Goal: Task Accomplishment & Management: Use online tool/utility

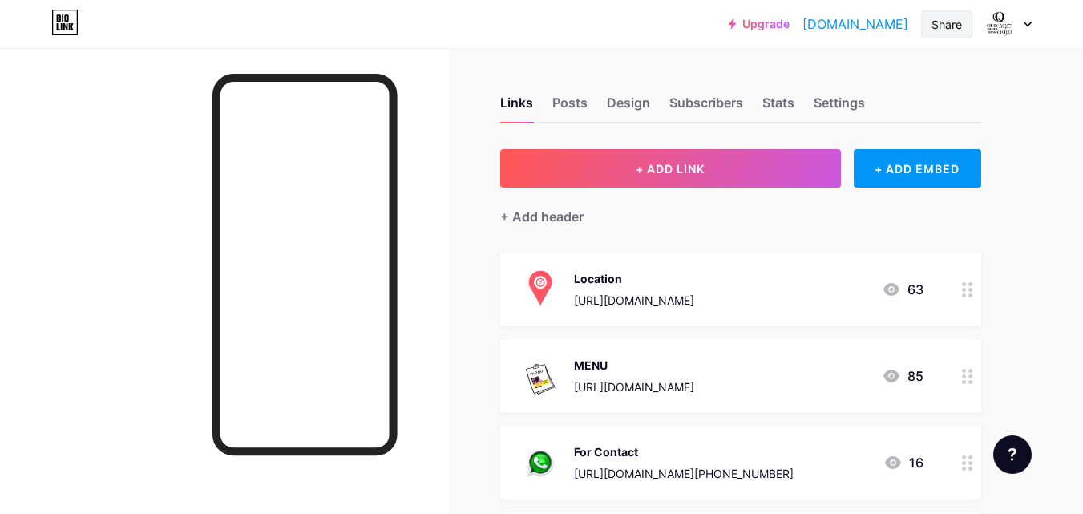
click at [940, 22] on div "Share" at bounding box center [946, 24] width 30 height 17
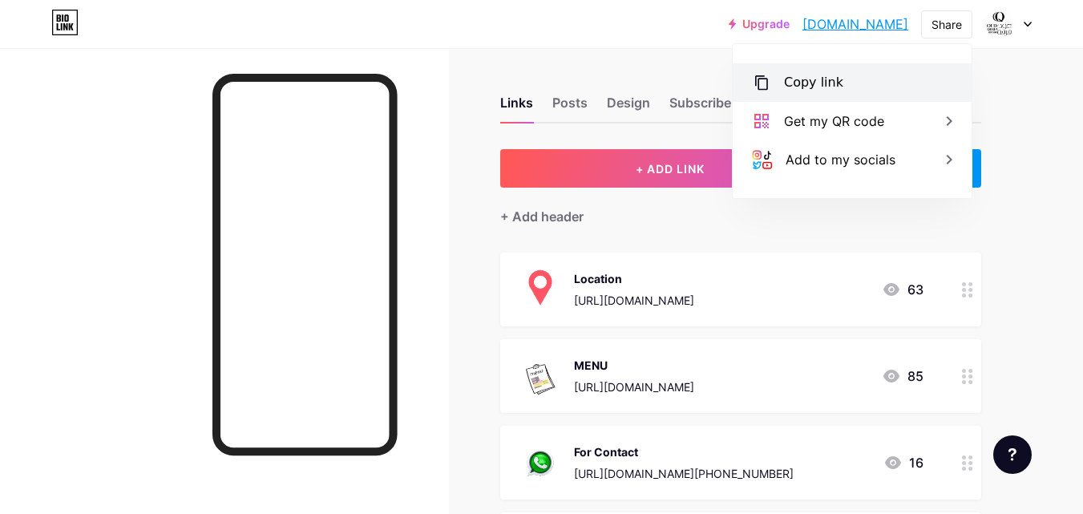
click at [845, 82] on div "Copy link" at bounding box center [851, 82] width 239 height 38
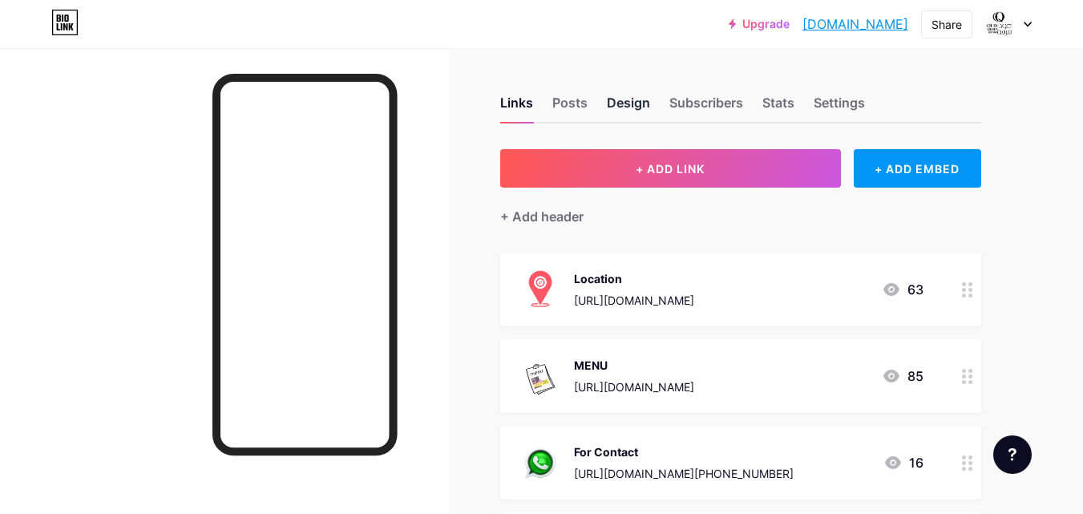
click at [619, 98] on div "Design" at bounding box center [628, 107] width 43 height 29
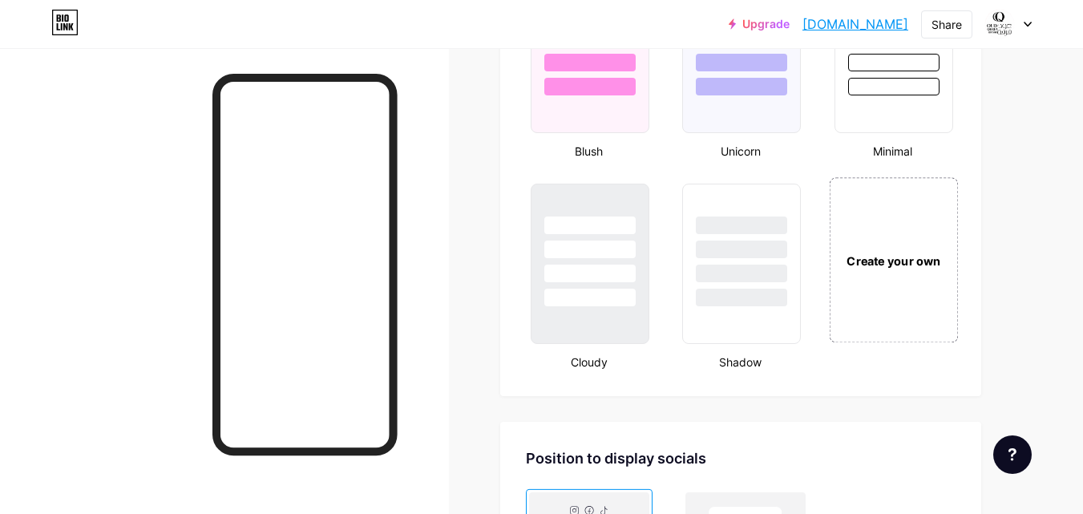
scroll to position [1923, 0]
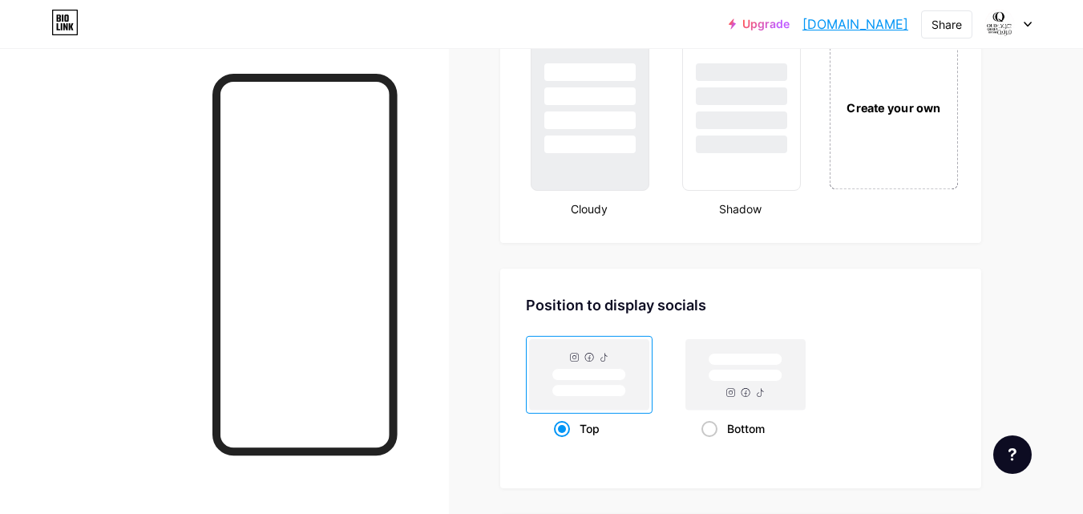
click at [875, 178] on div "Create your own" at bounding box center [893, 106] width 129 height 165
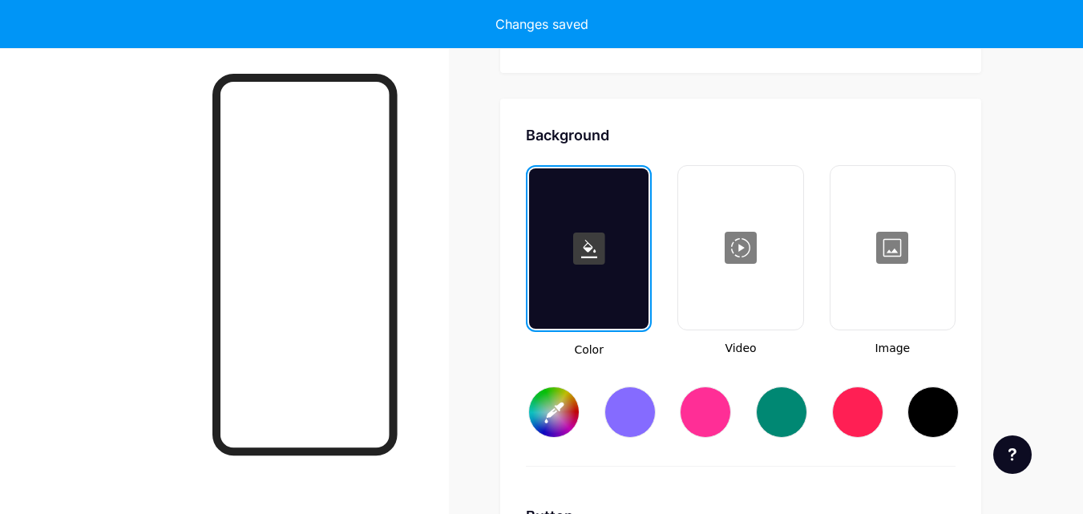
scroll to position [2127, 0]
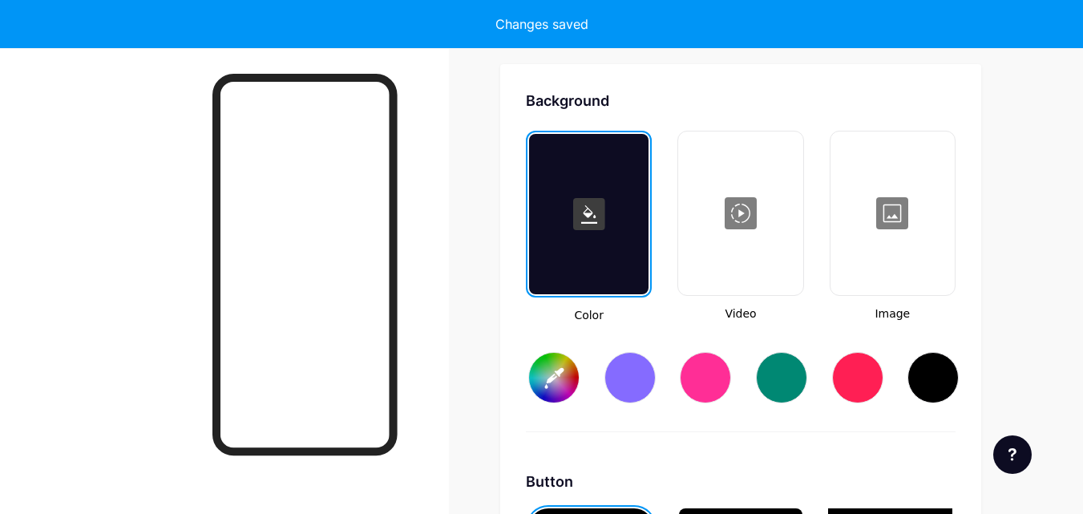
type input "#ffffff"
type input "#000000"
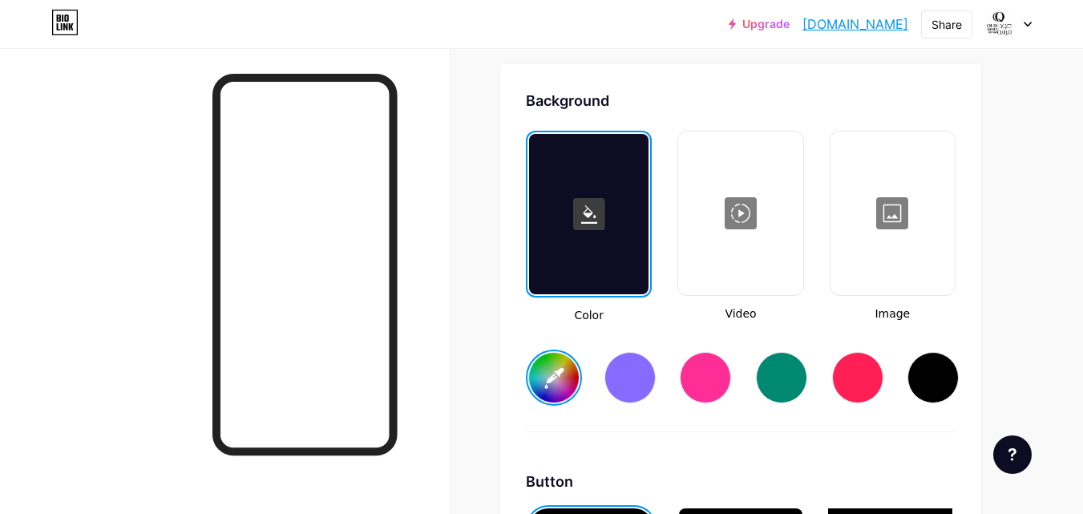
click at [881, 224] on div at bounding box center [892, 213] width 121 height 160
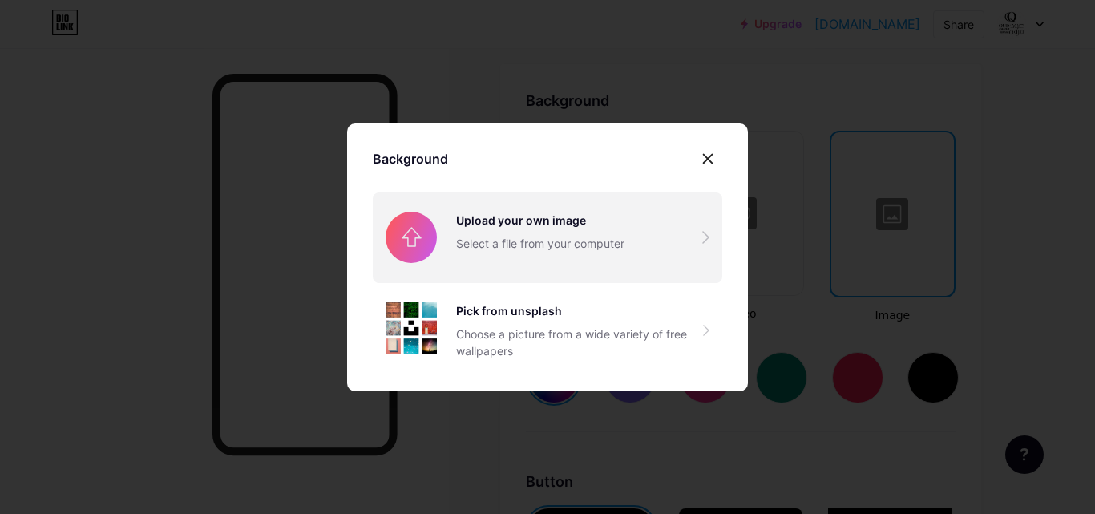
click at [586, 243] on input "file" at bounding box center [547, 237] width 349 height 90
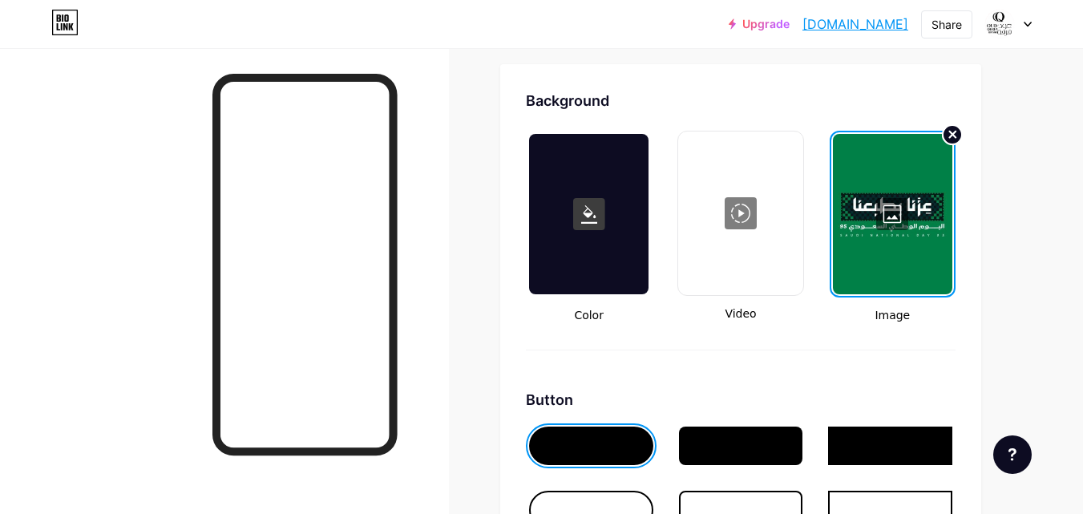
click at [953, 133] on icon at bounding box center [953, 134] width 6 height 6
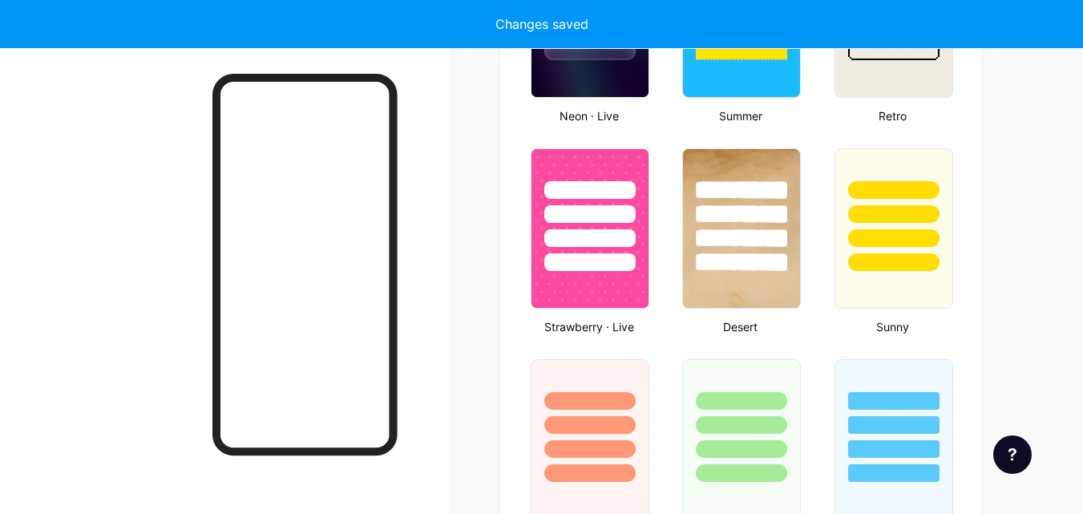
scroll to position [1166, 0]
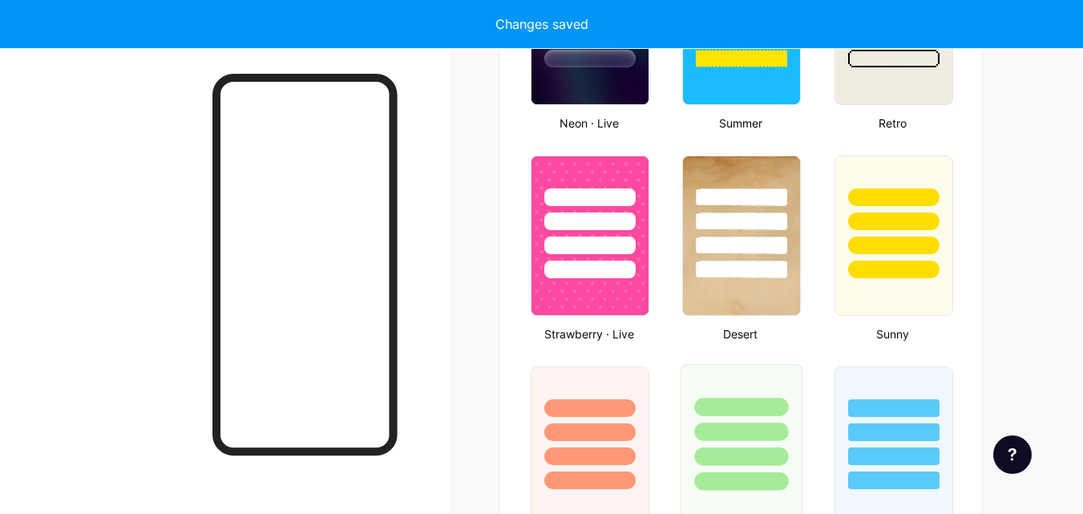
click at [723, 433] on div at bounding box center [742, 431] width 94 height 18
type input "#ffffff"
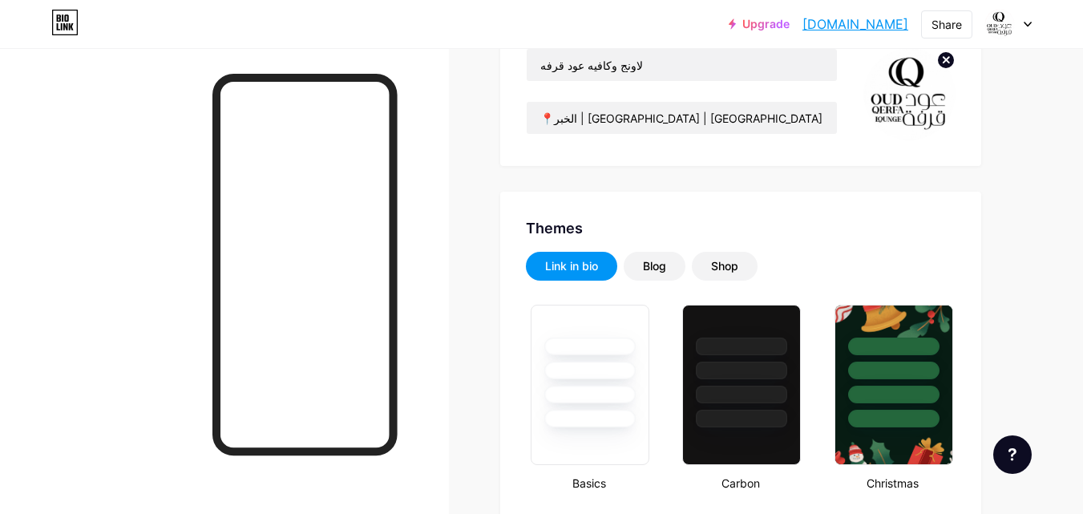
scroll to position [0, 0]
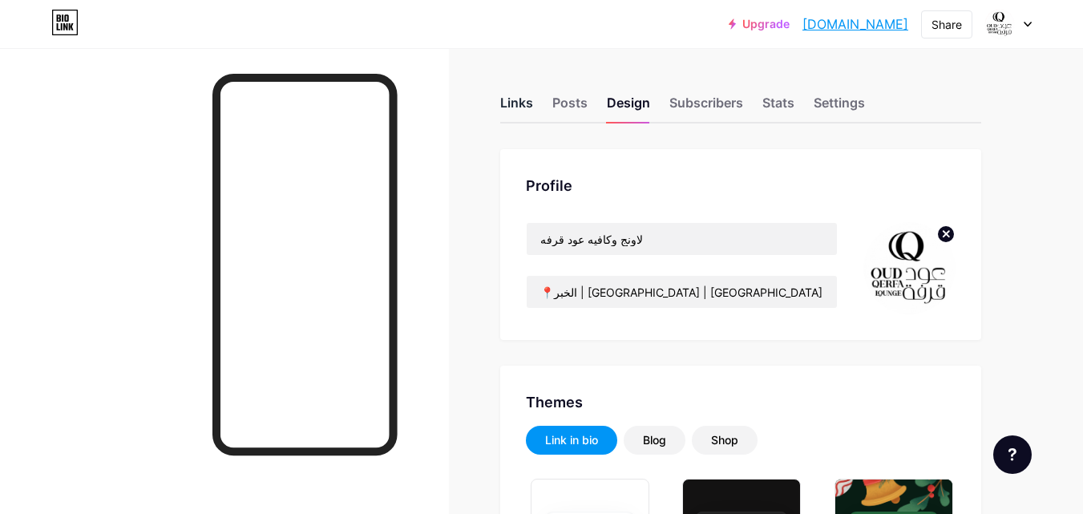
click at [516, 108] on div "Links" at bounding box center [516, 107] width 33 height 29
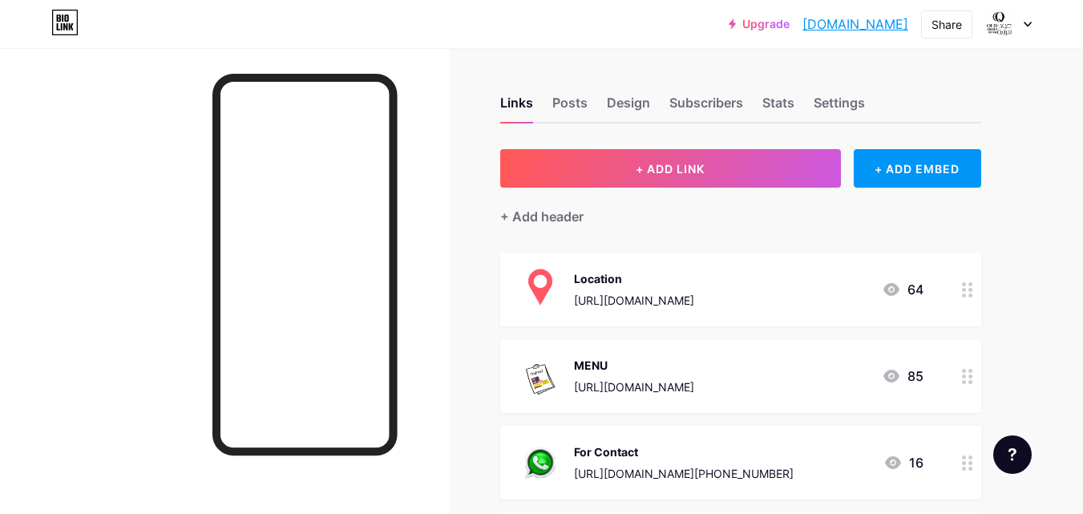
click at [890, 25] on link "[DOMAIN_NAME]" at bounding box center [855, 23] width 106 height 19
click at [705, 91] on div "Links Posts Design Subscribers Stats Settings" at bounding box center [740, 95] width 481 height 56
click at [645, 95] on div "Design" at bounding box center [628, 107] width 43 height 29
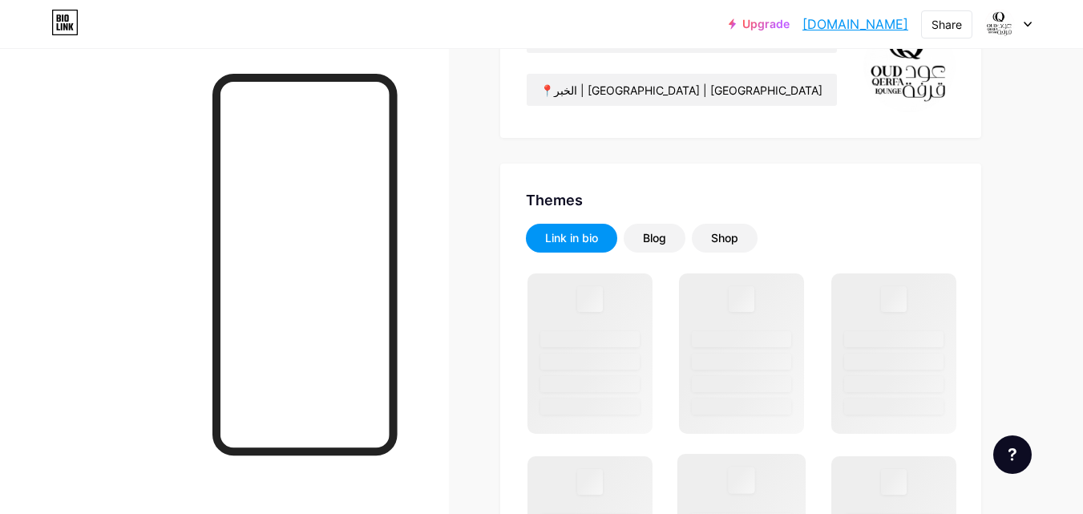
scroll to position [561, 0]
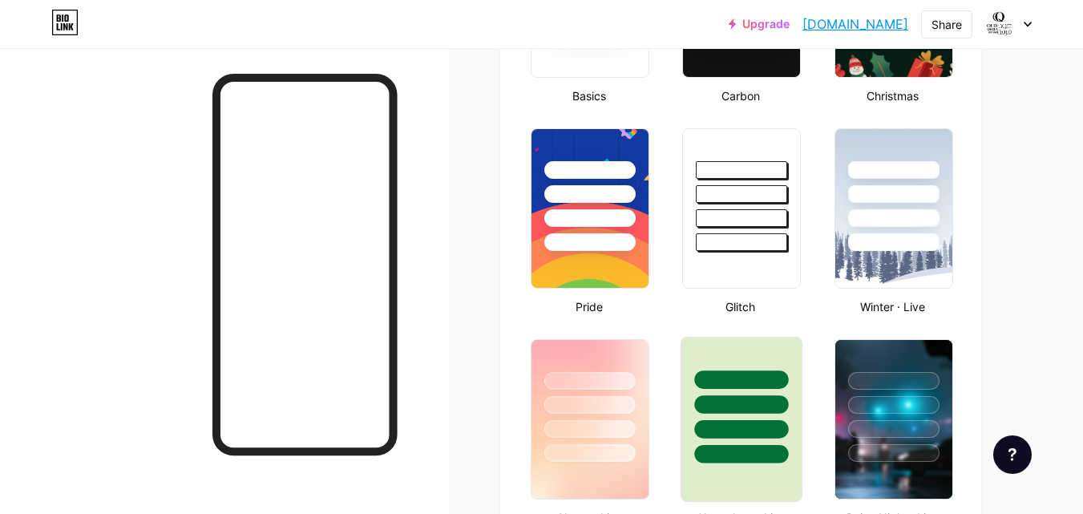
click at [748, 401] on div at bounding box center [742, 404] width 94 height 18
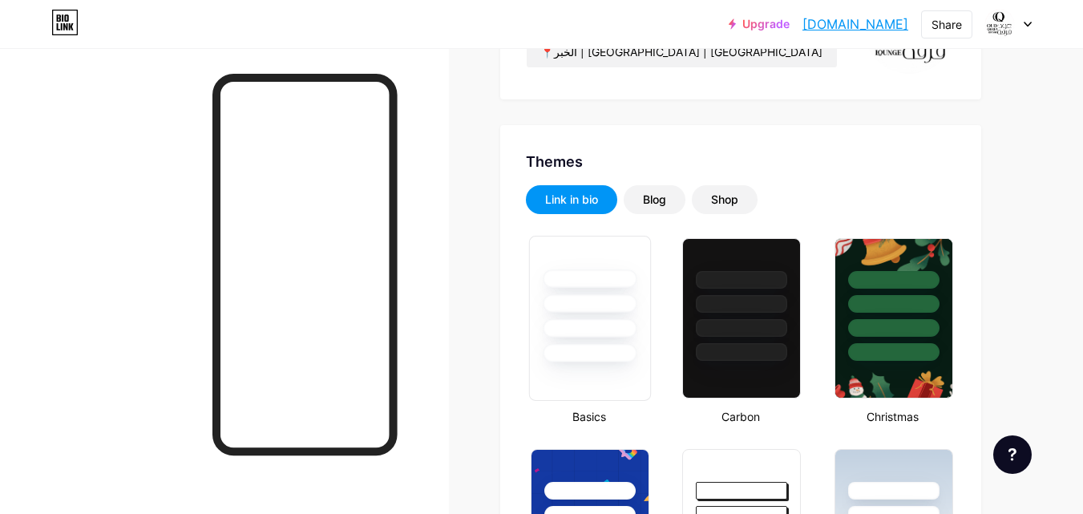
scroll to position [0, 0]
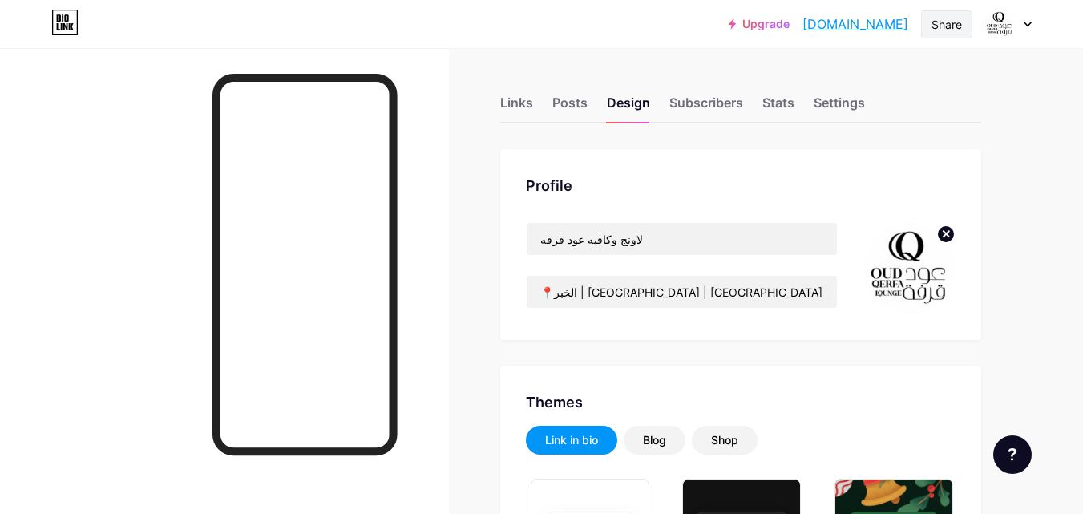
click at [953, 25] on div "Share" at bounding box center [946, 24] width 30 height 17
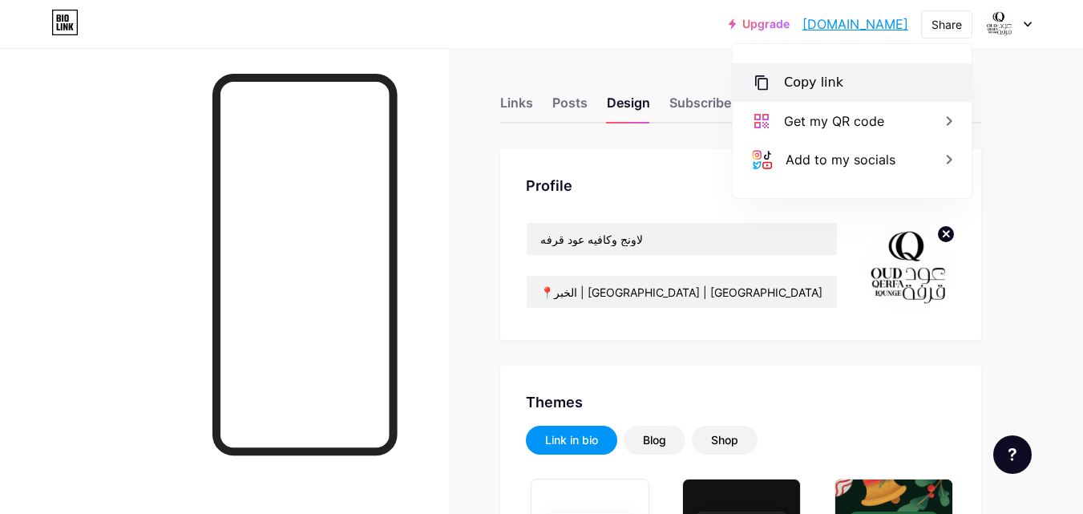
click at [860, 80] on div "Copy link" at bounding box center [851, 82] width 239 height 38
click at [827, 87] on div "Copy link" at bounding box center [813, 82] width 59 height 19
